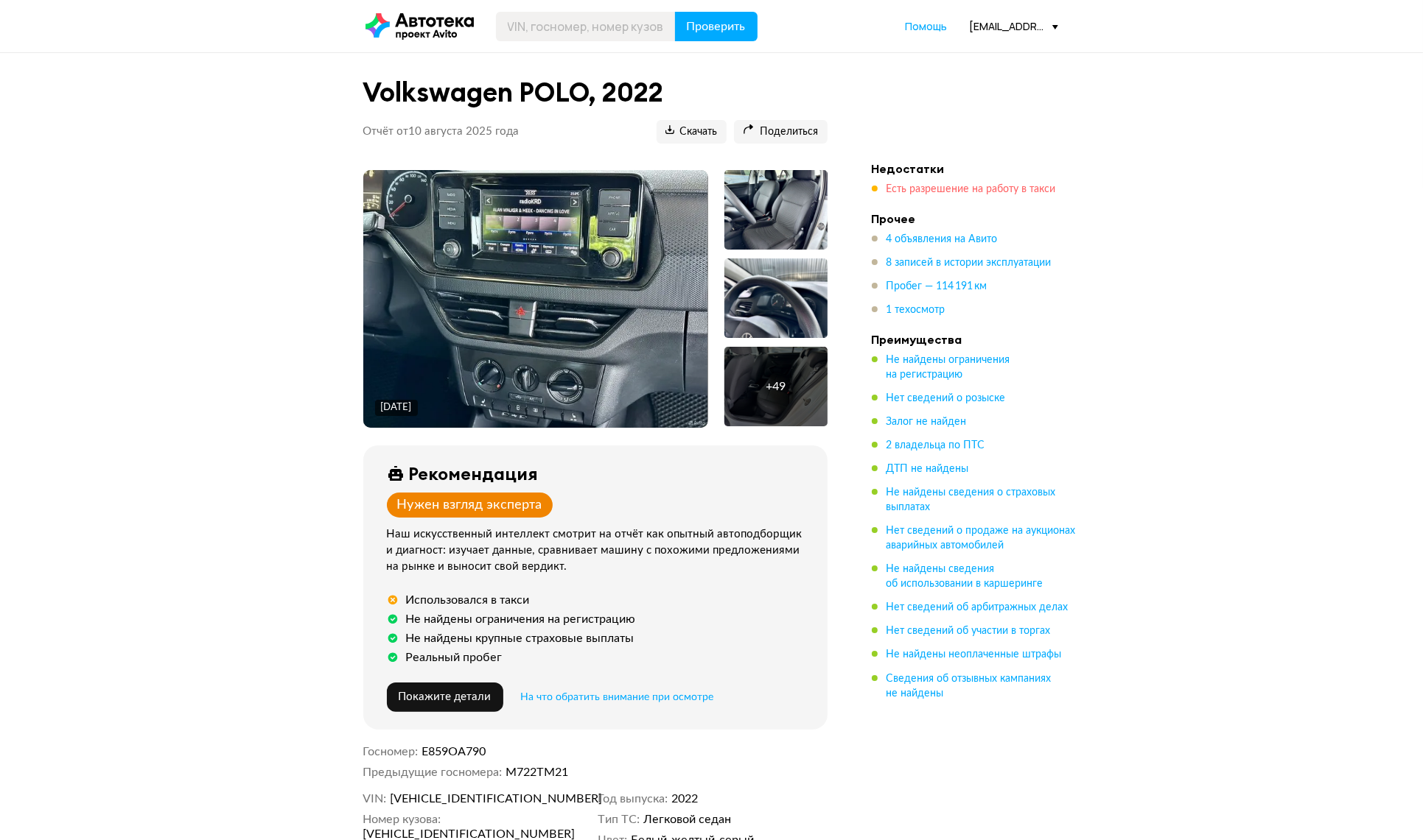
click at [959, 189] on span "Есть разрешение на работу в такси" at bounding box center [971, 189] width 169 height 10
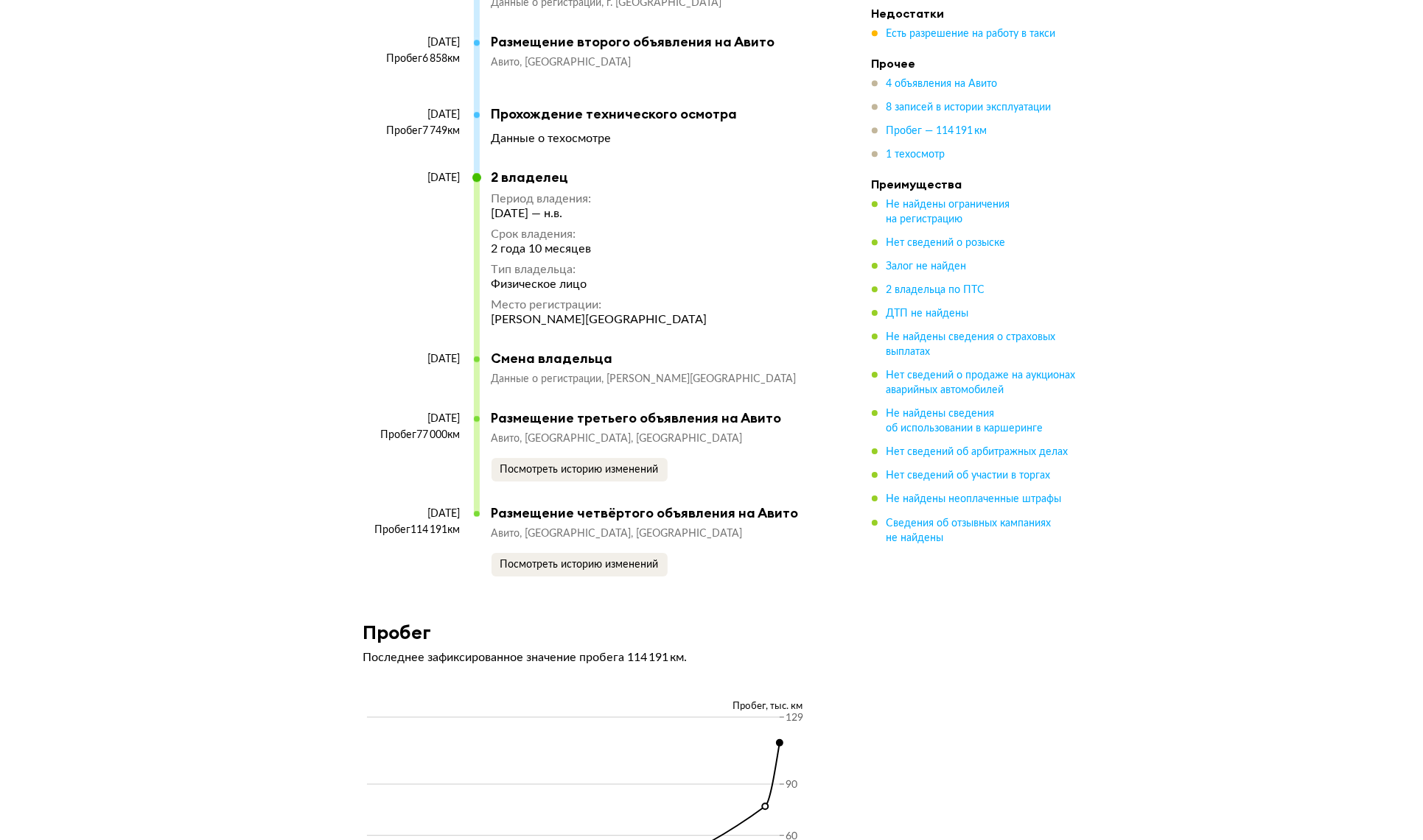
scroll to position [5330, 0]
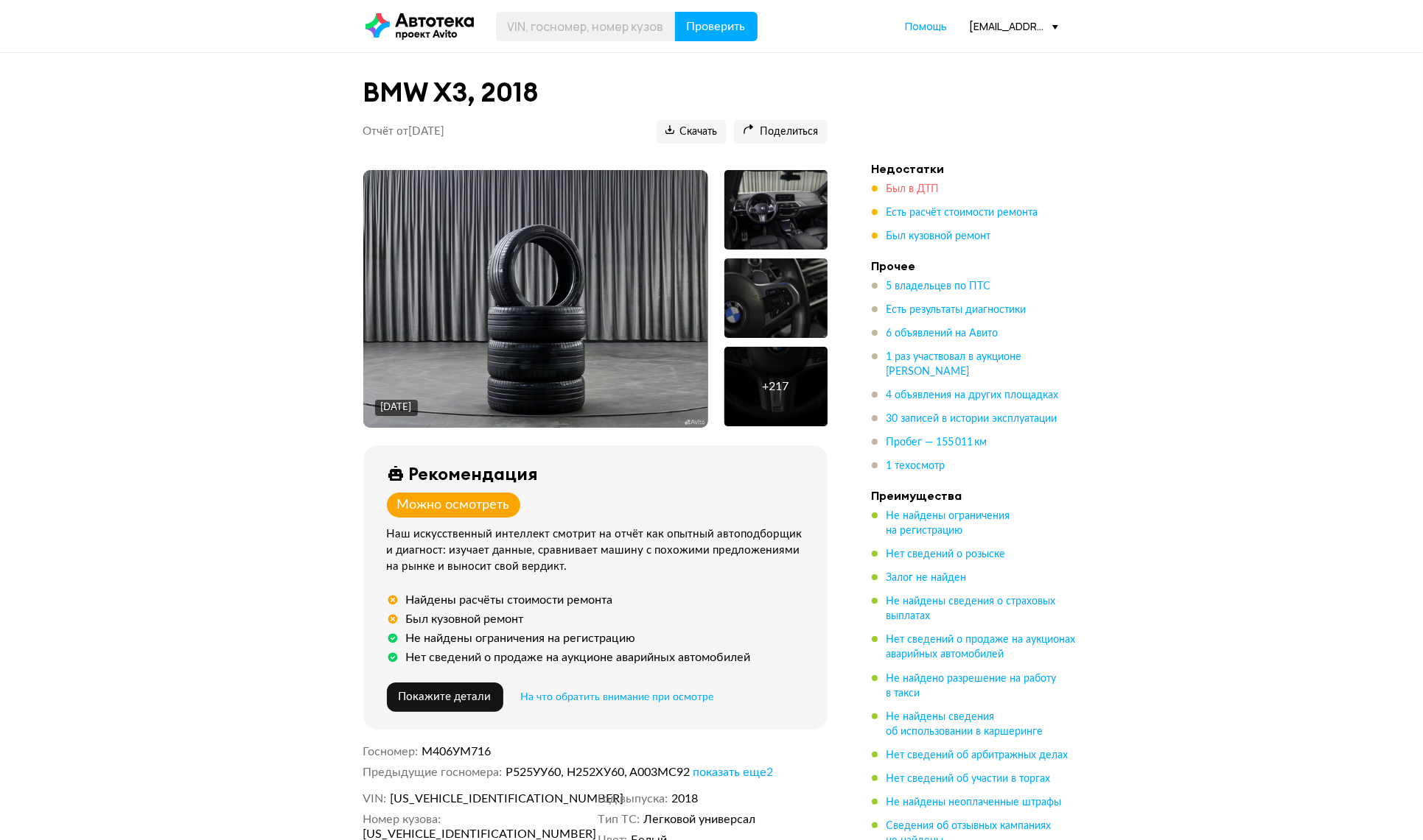
click at [908, 185] on span "Был в ДТП" at bounding box center [913, 189] width 53 height 10
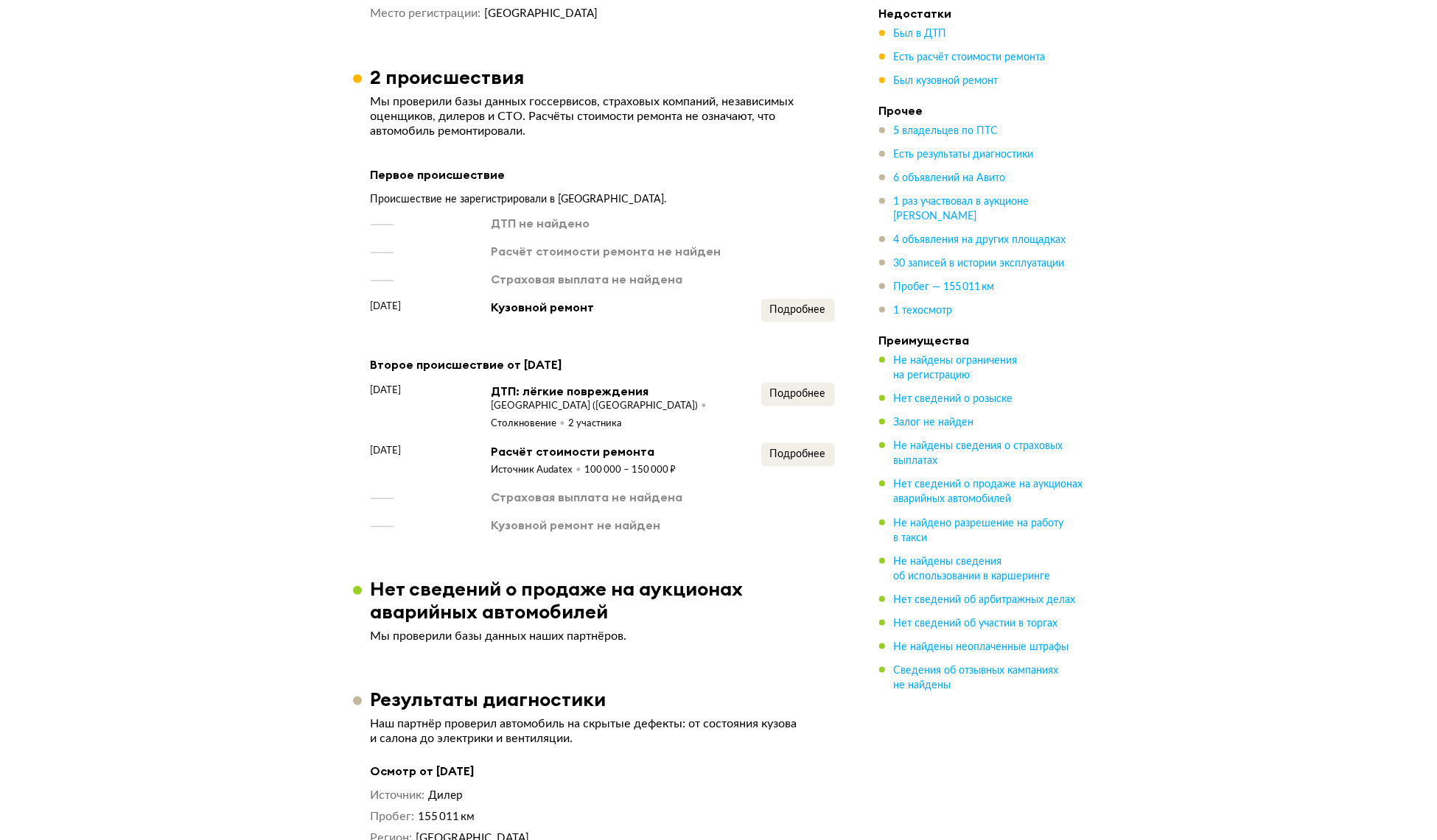
scroll to position [1884, 0]
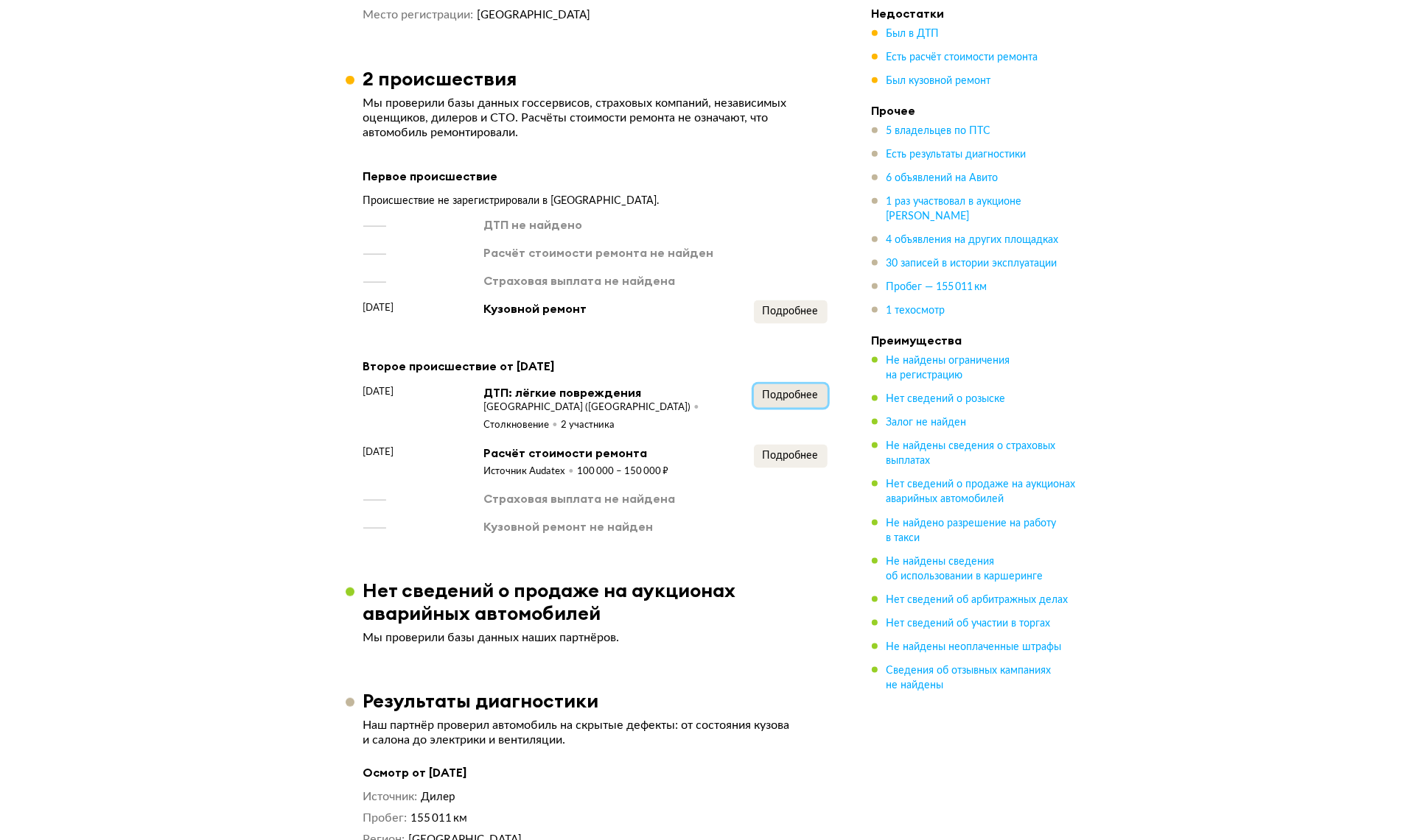
click at [789, 401] on button "Подробнее" at bounding box center [790, 396] width 73 height 23
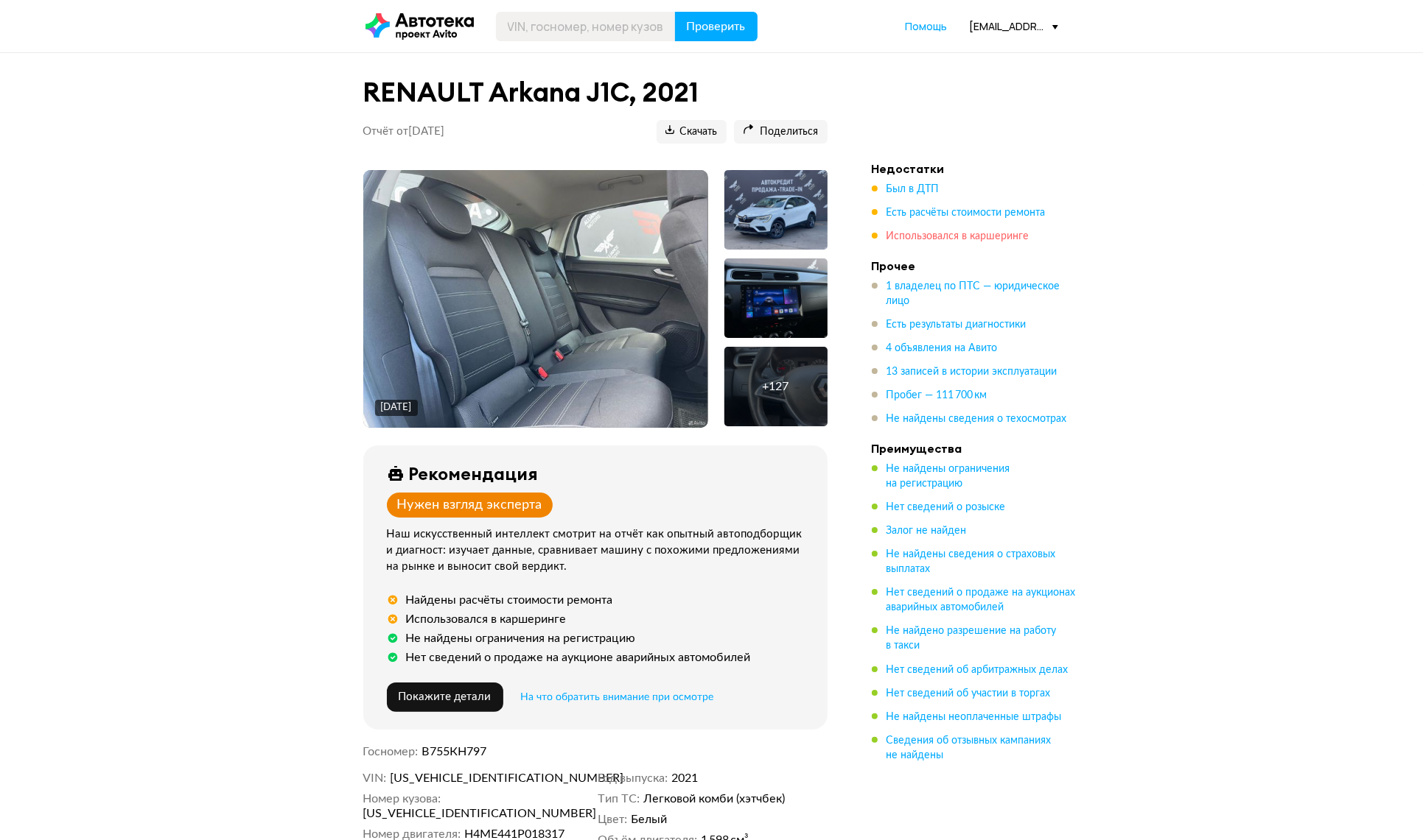
click at [975, 236] on span "Использовался в каршеринге" at bounding box center [958, 236] width 143 height 10
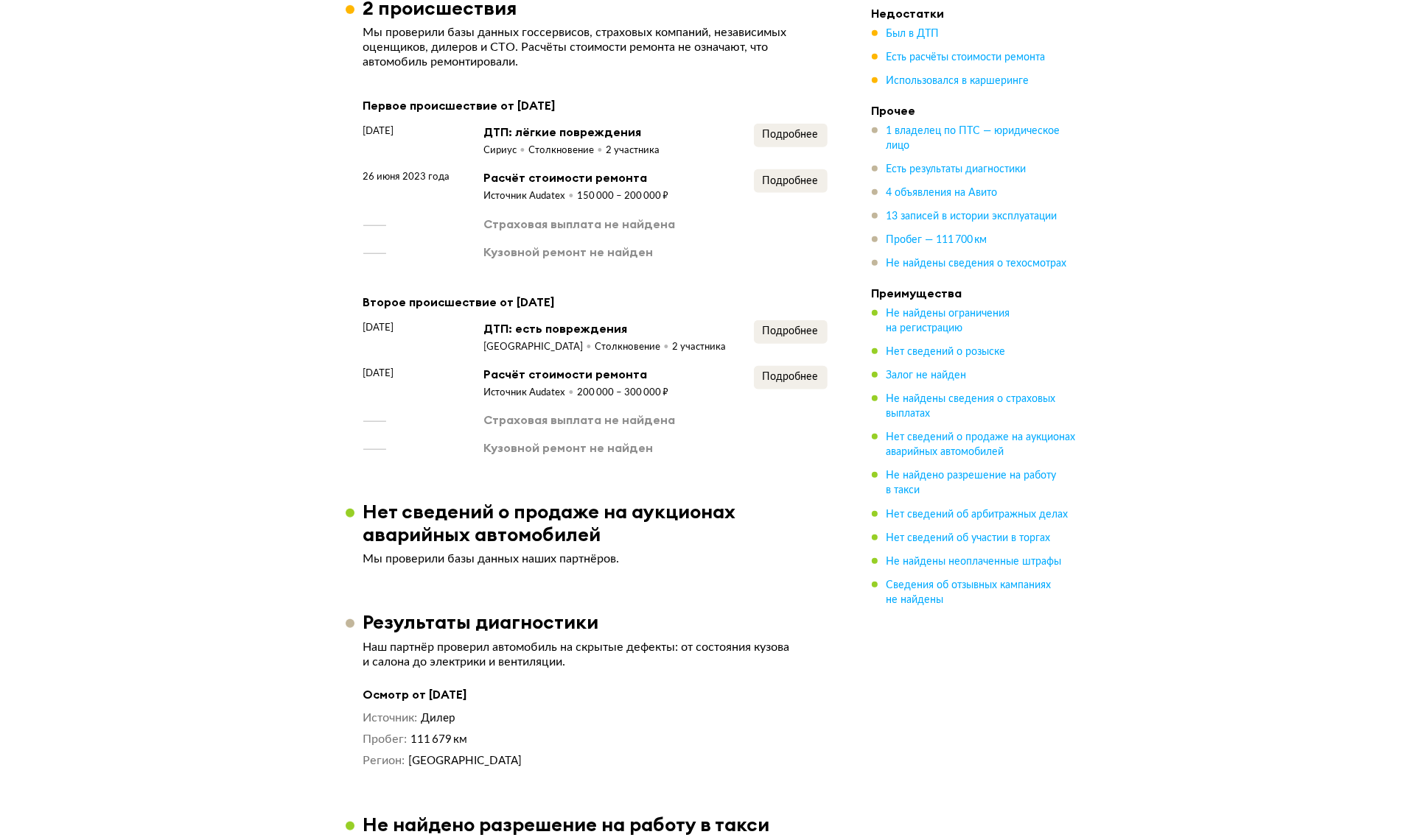
scroll to position [794, 0]
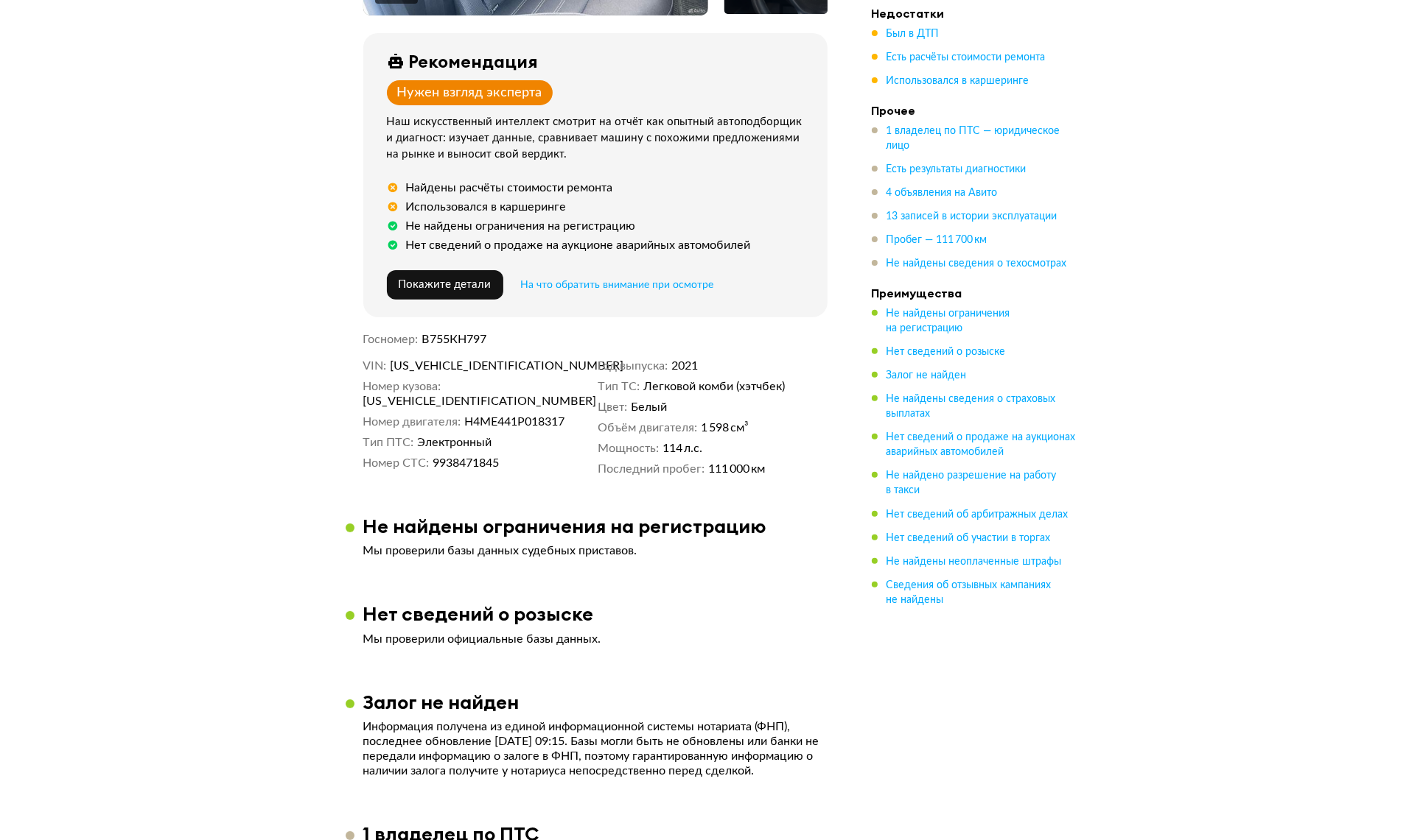
scroll to position [0, 0]
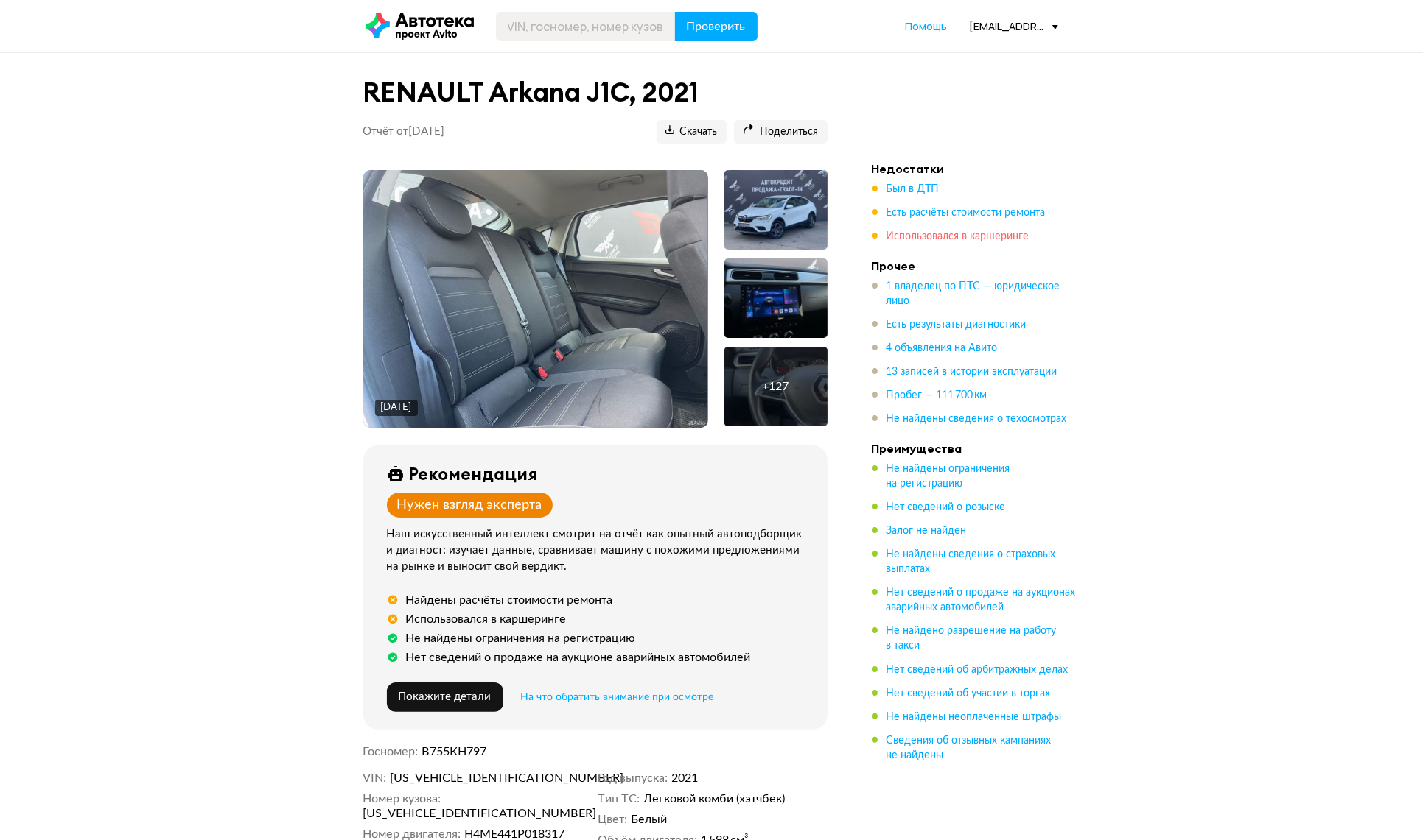
click at [946, 237] on span "Использовался в каршеринге" at bounding box center [958, 236] width 143 height 10
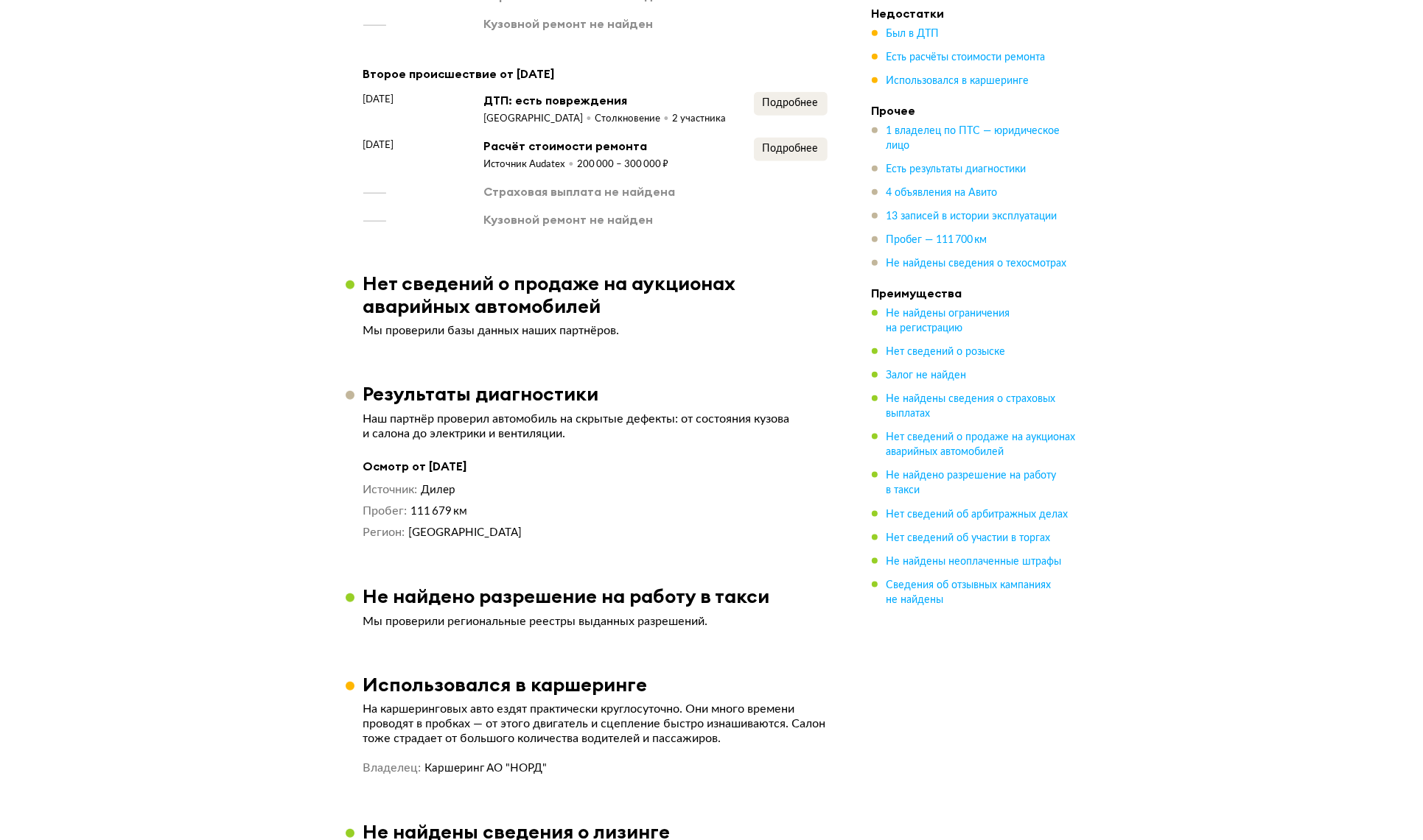
scroll to position [1408, 0]
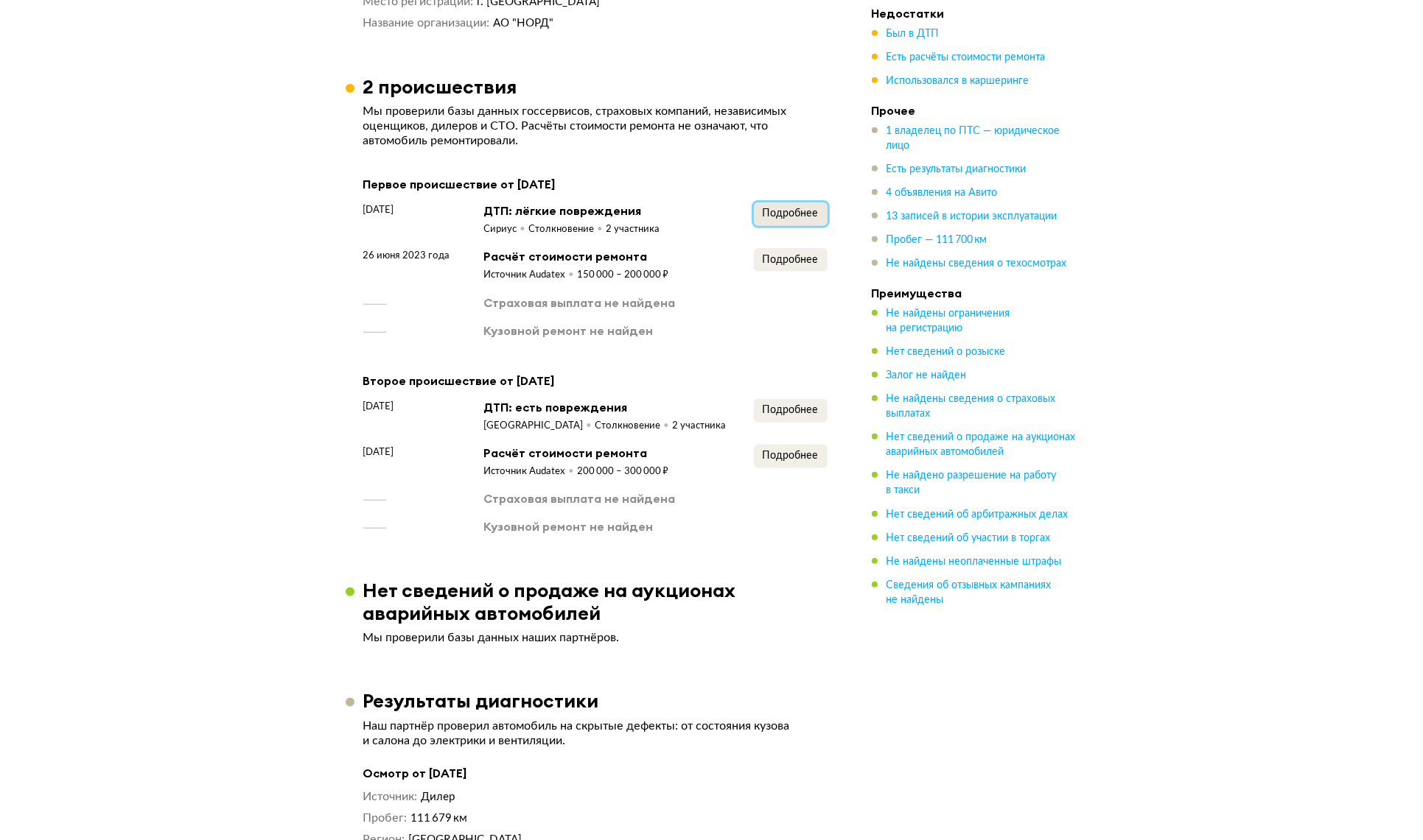
click at [782, 219] on span "Подробнее" at bounding box center [790, 213] width 56 height 10
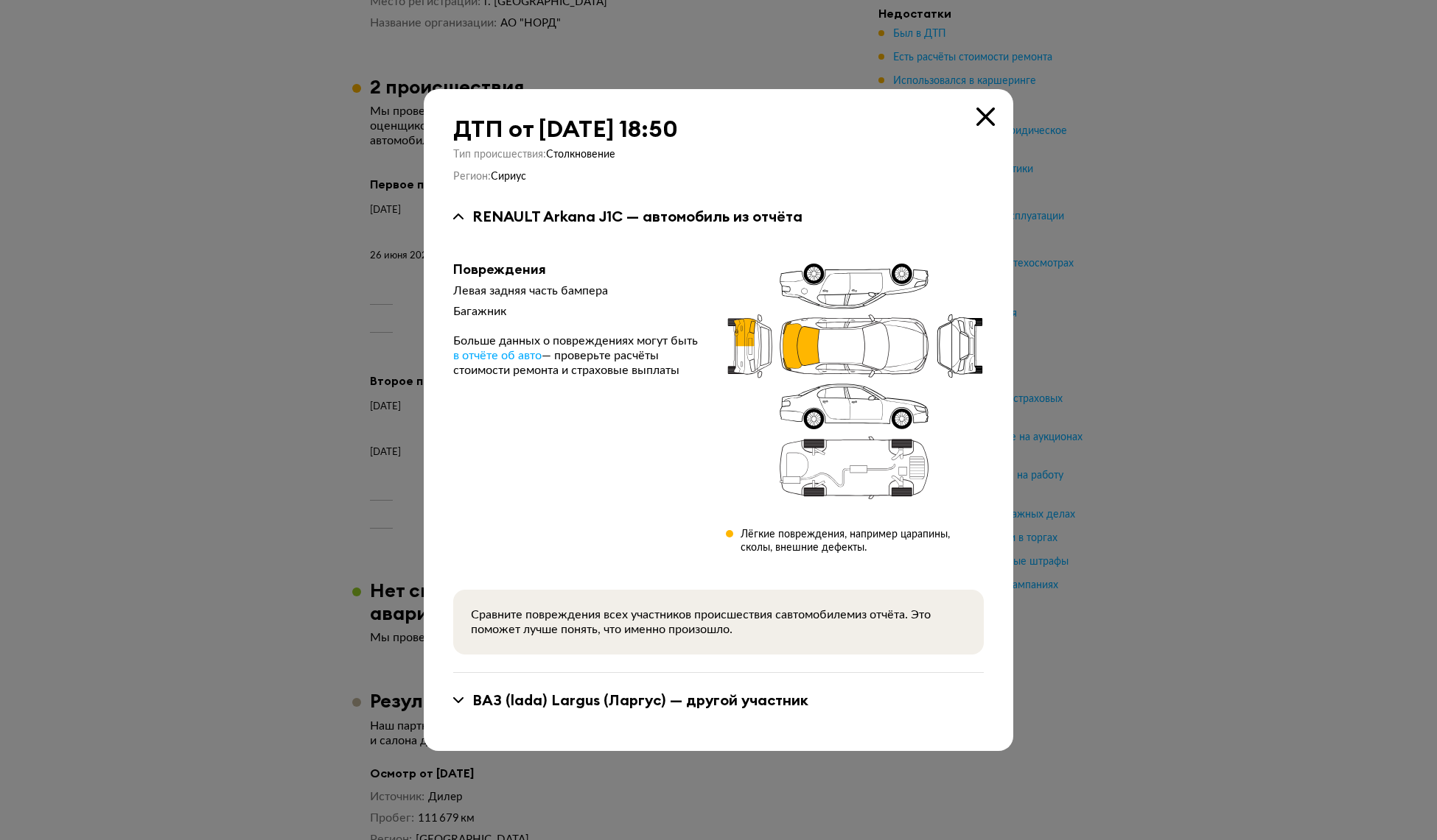
click at [343, 343] on div at bounding box center [718, 420] width 1437 height 840
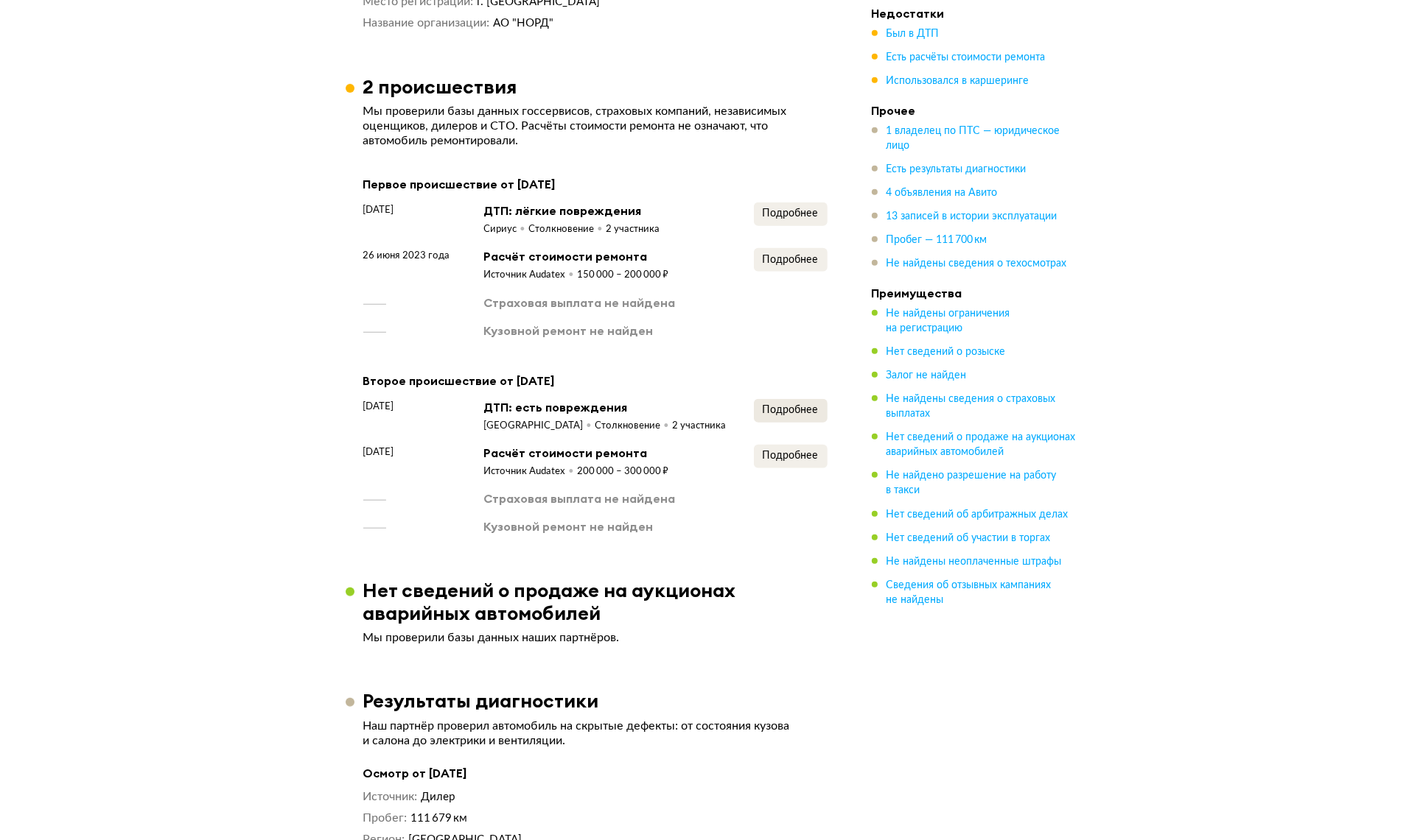
drag, startPoint x: 731, startPoint y: 414, endPoint x: 767, endPoint y: 419, distance: 36.3
click at [731, 414] on div "[DATE] ДТП: есть повреждения [GEOGRAPHIC_DATA] Столкновение 2 участника Подробн…" at bounding box center [595, 416] width 464 height 34
click at [771, 415] on span "Подробнее" at bounding box center [790, 410] width 56 height 10
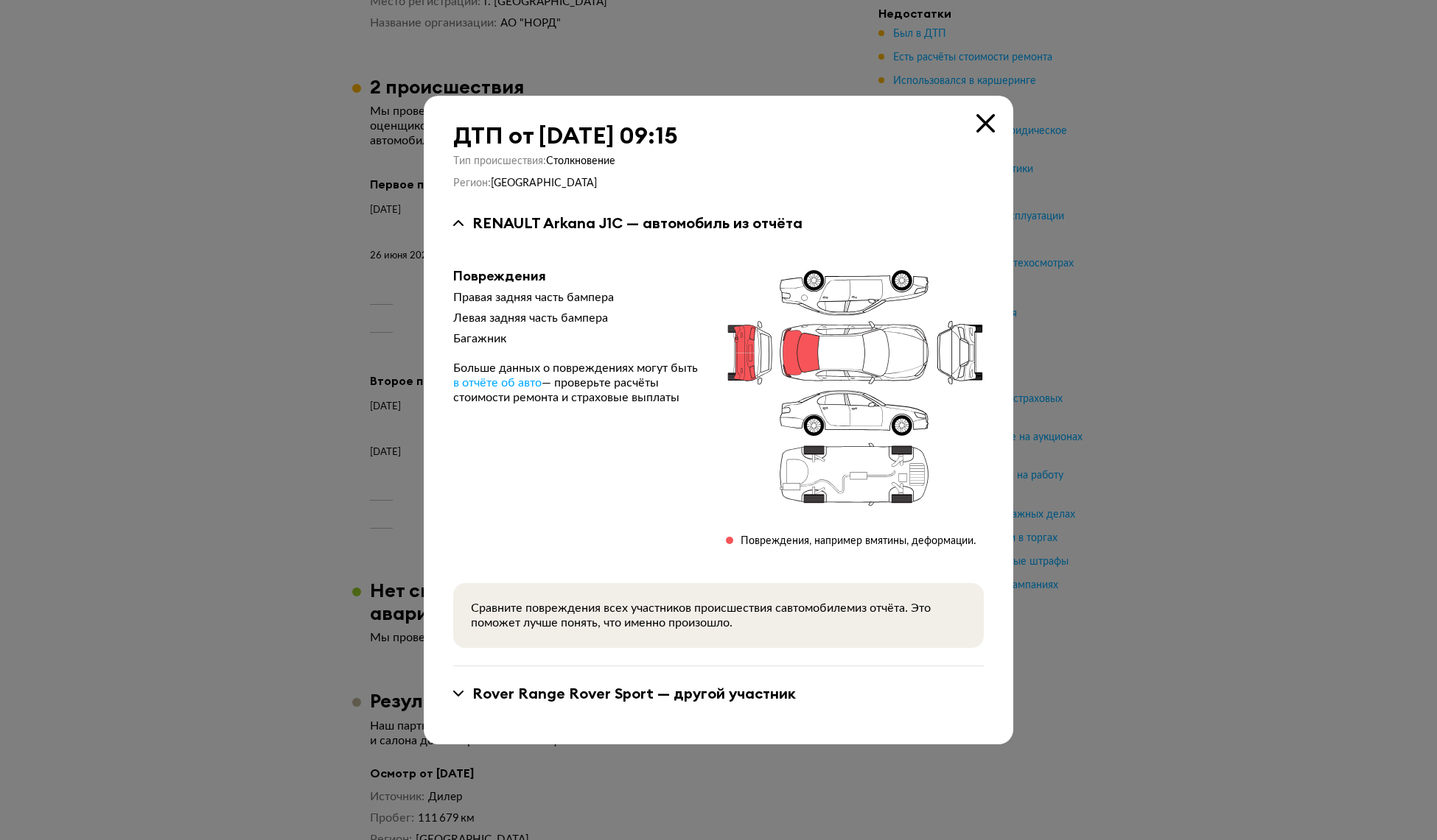
click at [1187, 243] on div at bounding box center [718, 420] width 1437 height 840
